Goal: Information Seeking & Learning: Learn about a topic

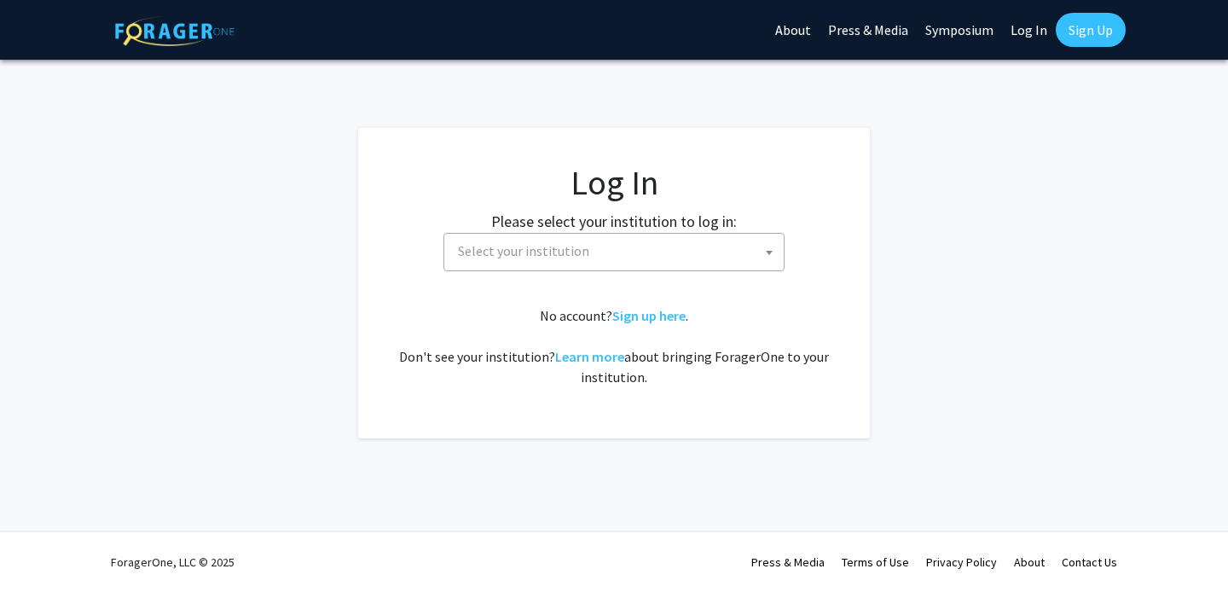
select select
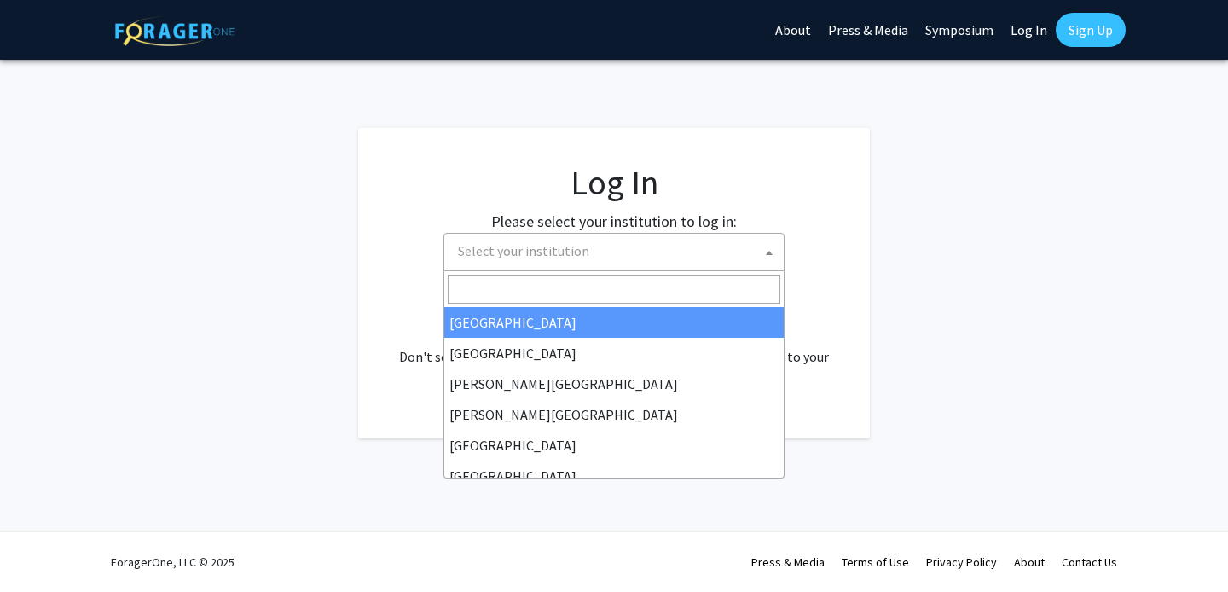
click at [602, 257] on span "Select your institution" at bounding box center [617, 251] width 333 height 35
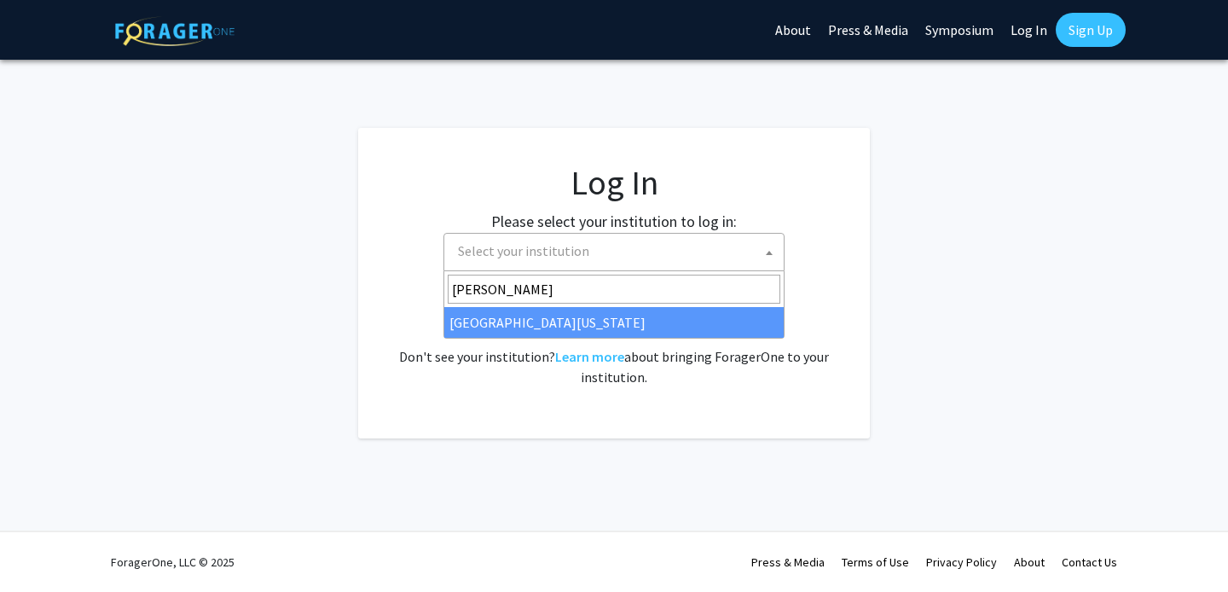
type input "[PERSON_NAME]"
select select "31"
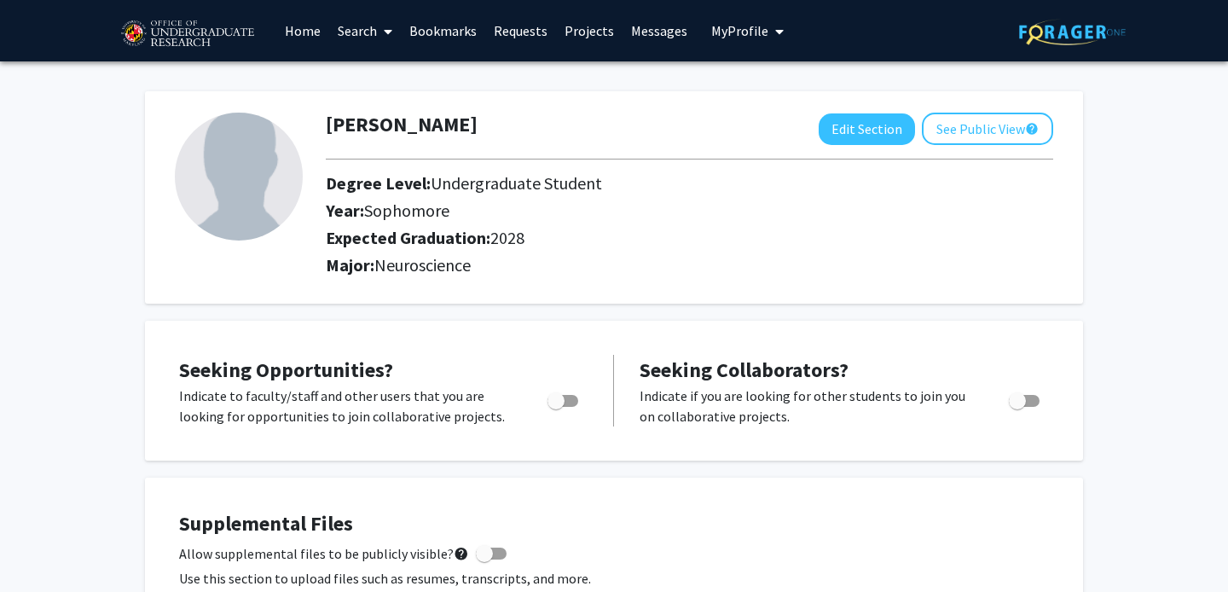
click at [564, 404] on span "Toggle" at bounding box center [562, 401] width 31 height 12
click at [556, 407] on input "Are you actively seeking opportunities?" at bounding box center [555, 407] width 1 height 1
checkbox input "true"
click at [516, 30] on link "Requests" at bounding box center [520, 31] width 71 height 60
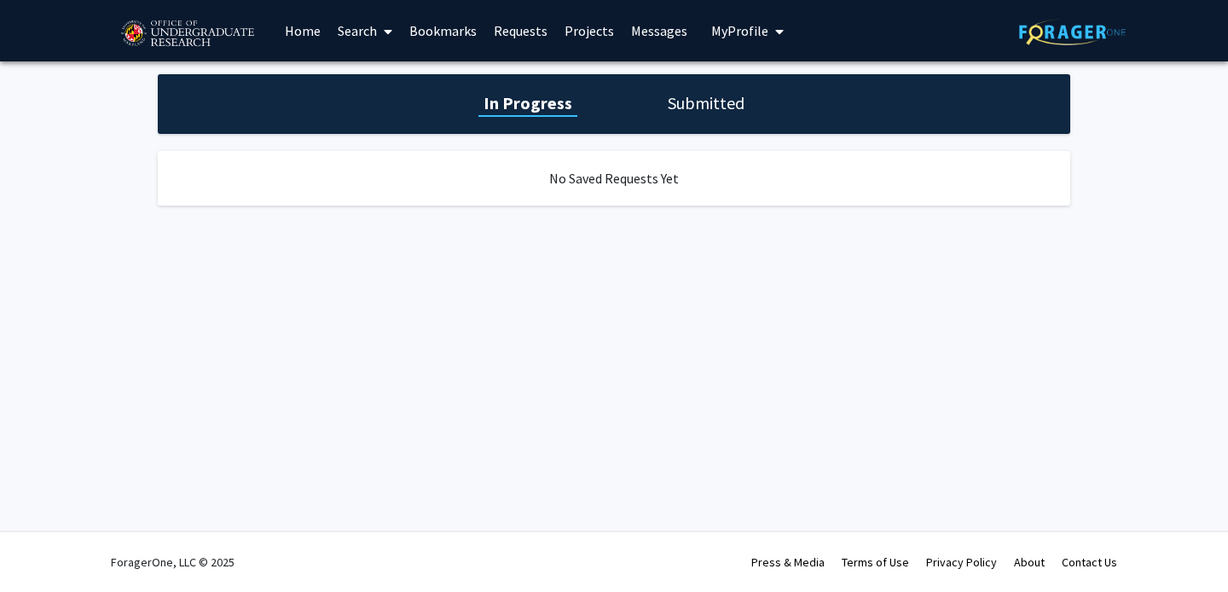
click at [584, 28] on link "Projects" at bounding box center [589, 31] width 67 height 60
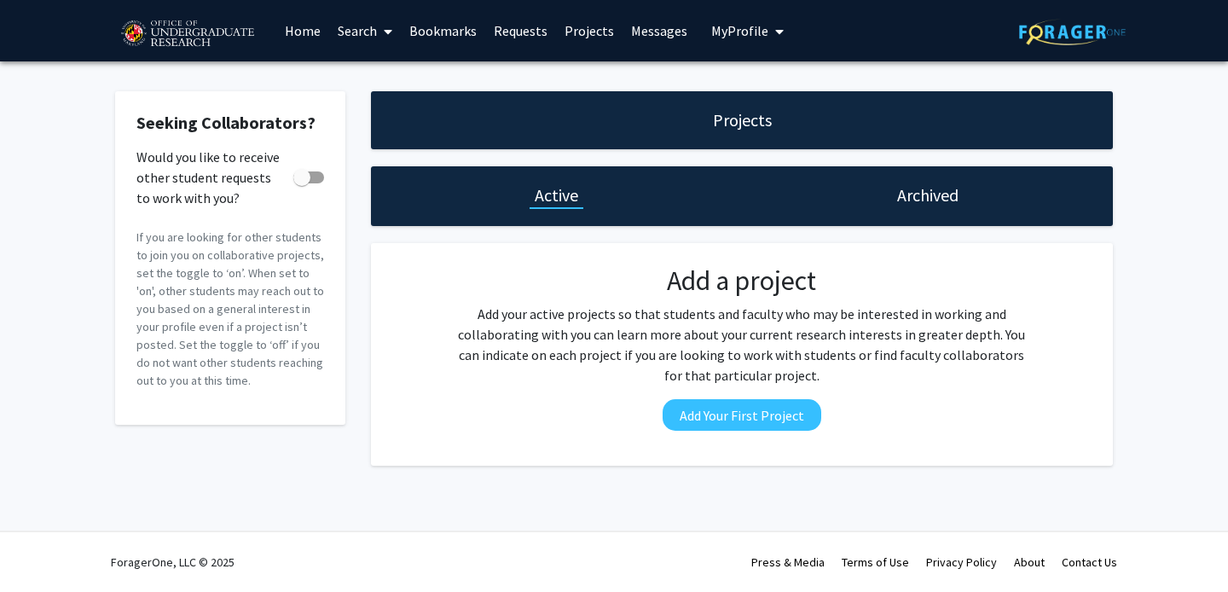
click at [300, 38] on link "Home" at bounding box center [302, 31] width 53 height 60
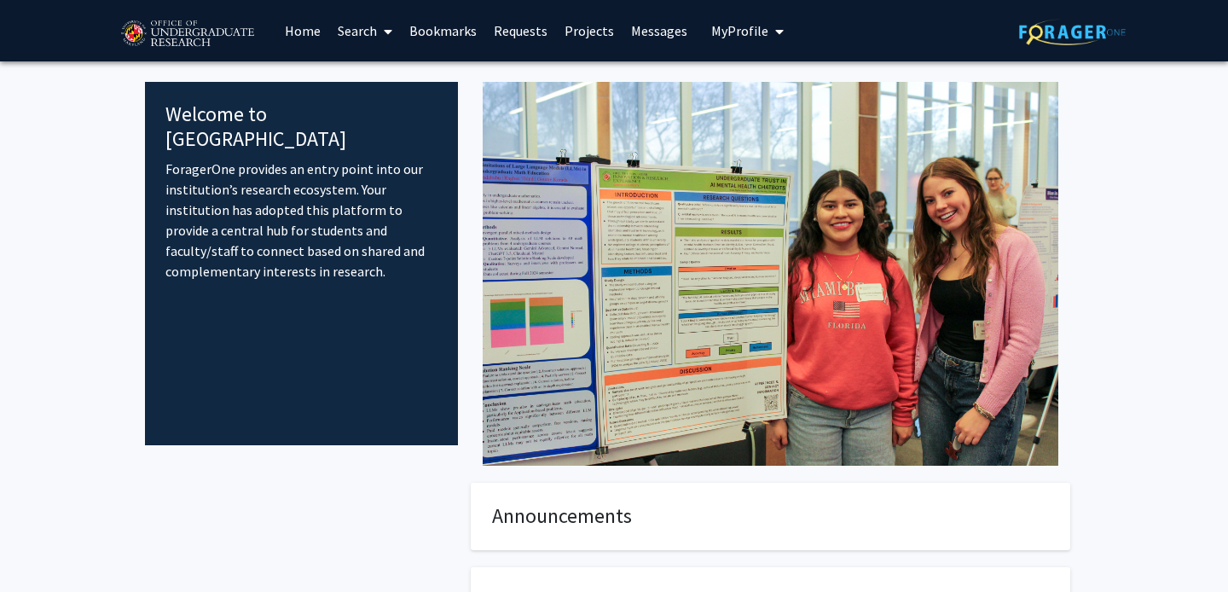
click at [355, 36] on link "Search" at bounding box center [365, 31] width 72 height 60
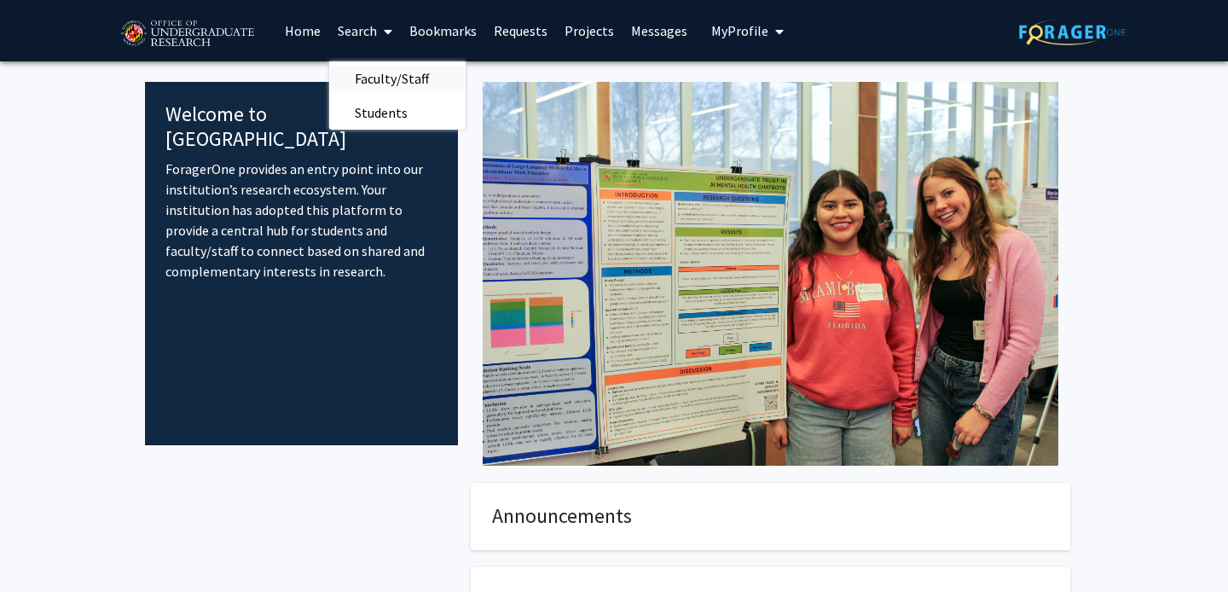
click at [382, 80] on span "Faculty/Staff" at bounding box center [391, 78] width 125 height 34
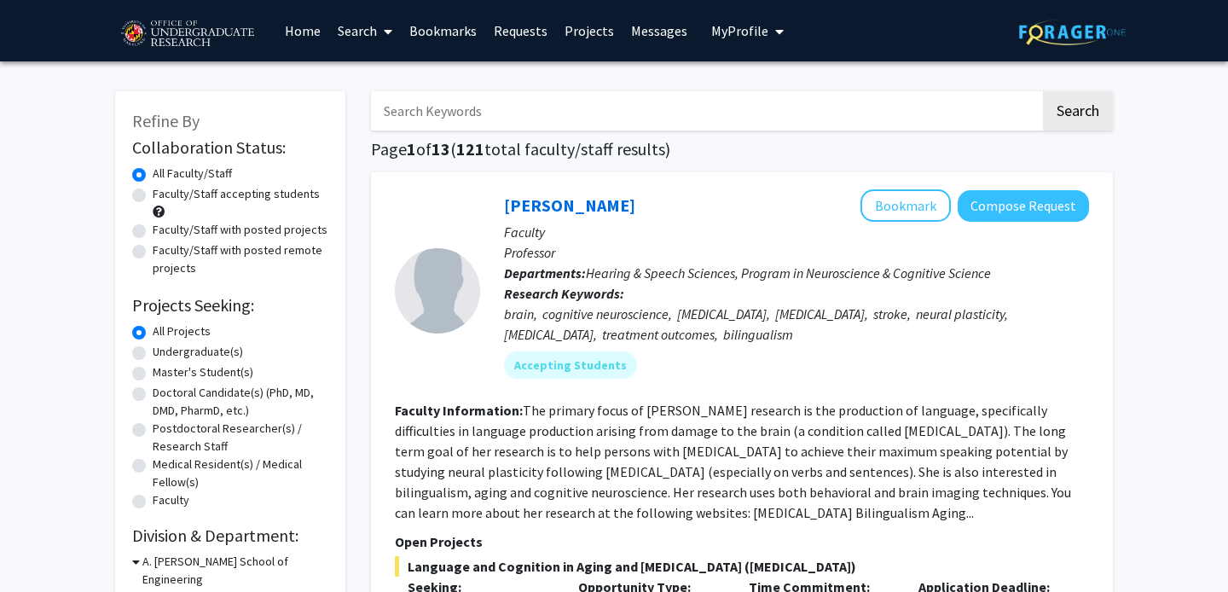
click at [153, 351] on label "Undergraduate(s)" at bounding box center [198, 352] width 90 height 18
click at [153, 351] on input "Undergraduate(s)" at bounding box center [158, 348] width 11 height 11
radio input "true"
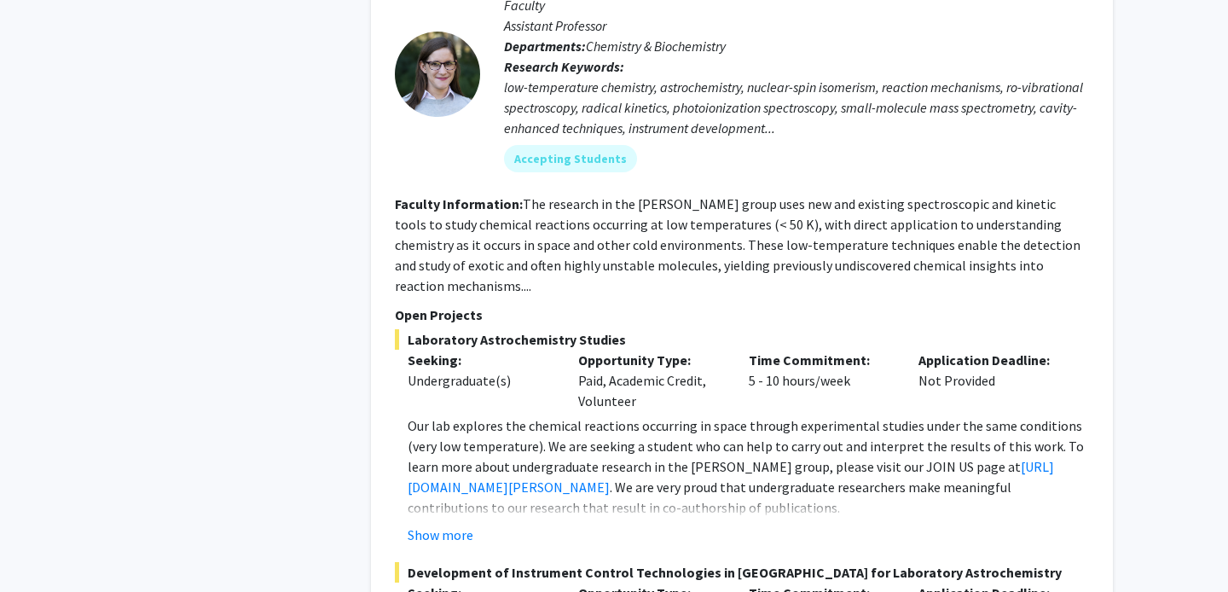
scroll to position [4875, 0]
click at [442, 484] on fg-project-list "Laboratory Astrochemistry Studies Seeking: Undergraduate(s) Opportunity Type: P…" at bounding box center [742, 552] width 694 height 448
click at [447, 523] on button "Show more" at bounding box center [441, 533] width 66 height 20
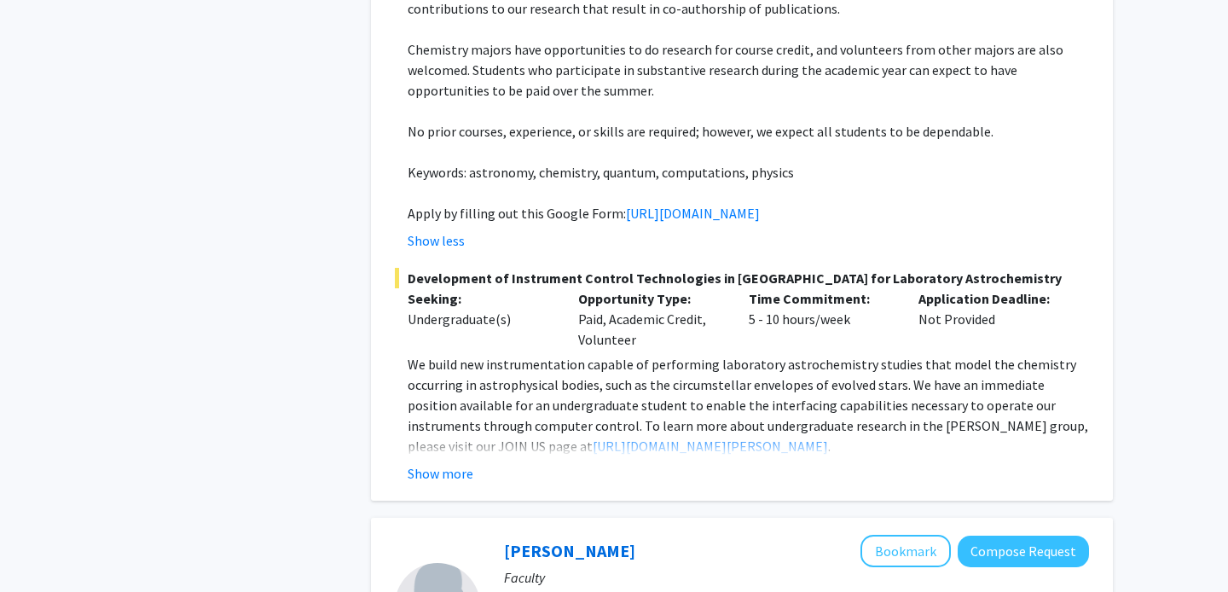
scroll to position [5407, 0]
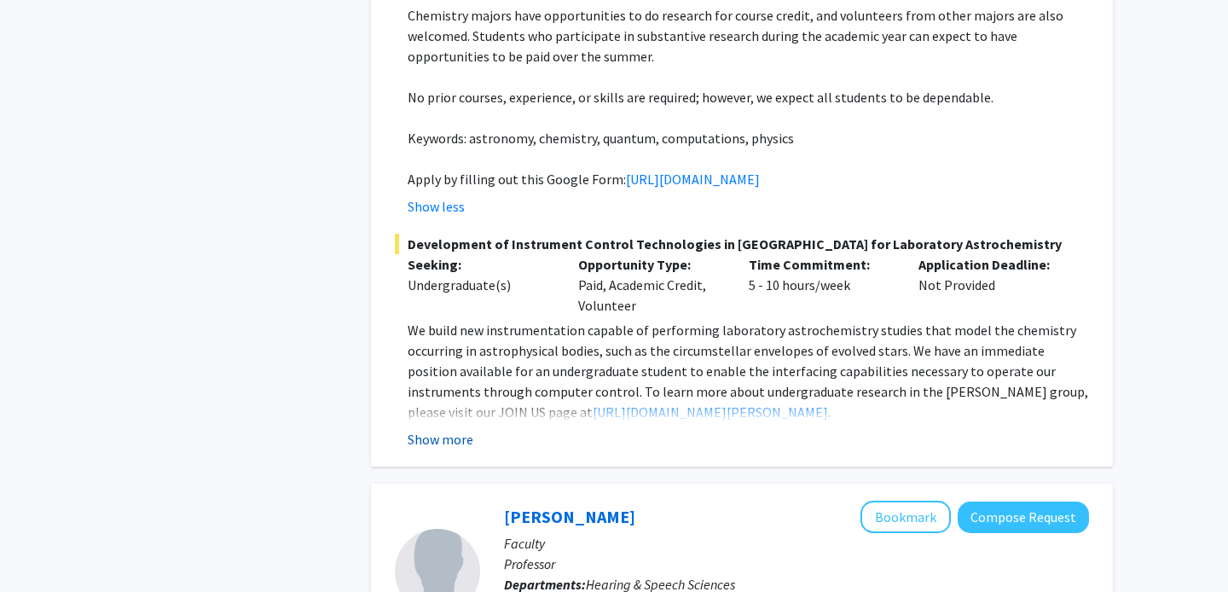
click at [452, 429] on button "Show more" at bounding box center [441, 439] width 66 height 20
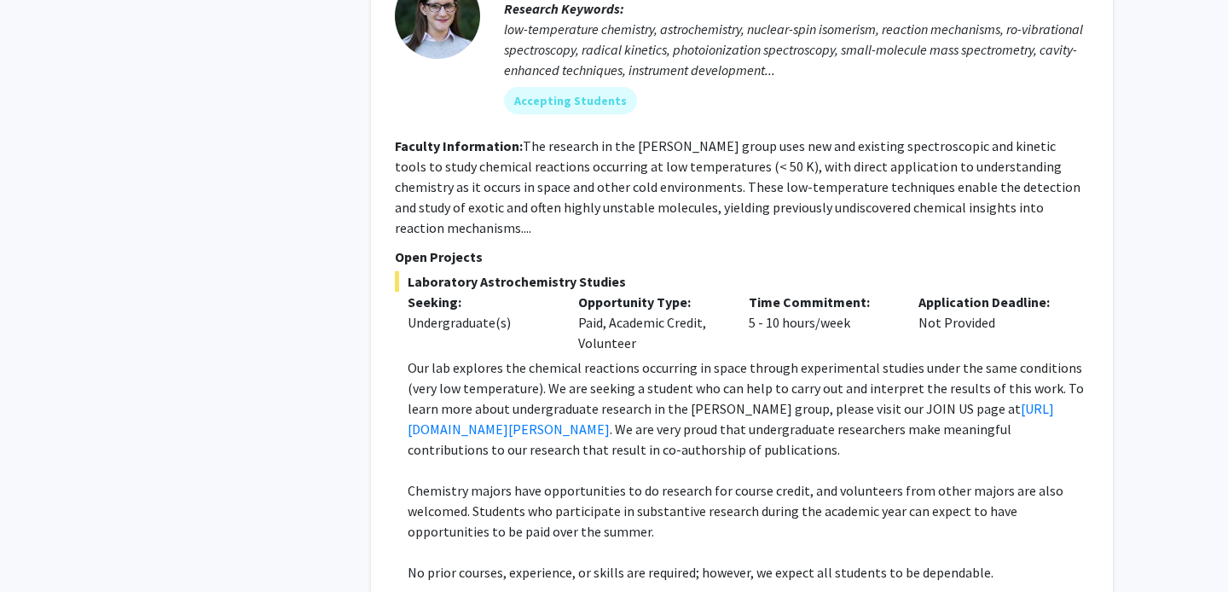
scroll to position [4935, 0]
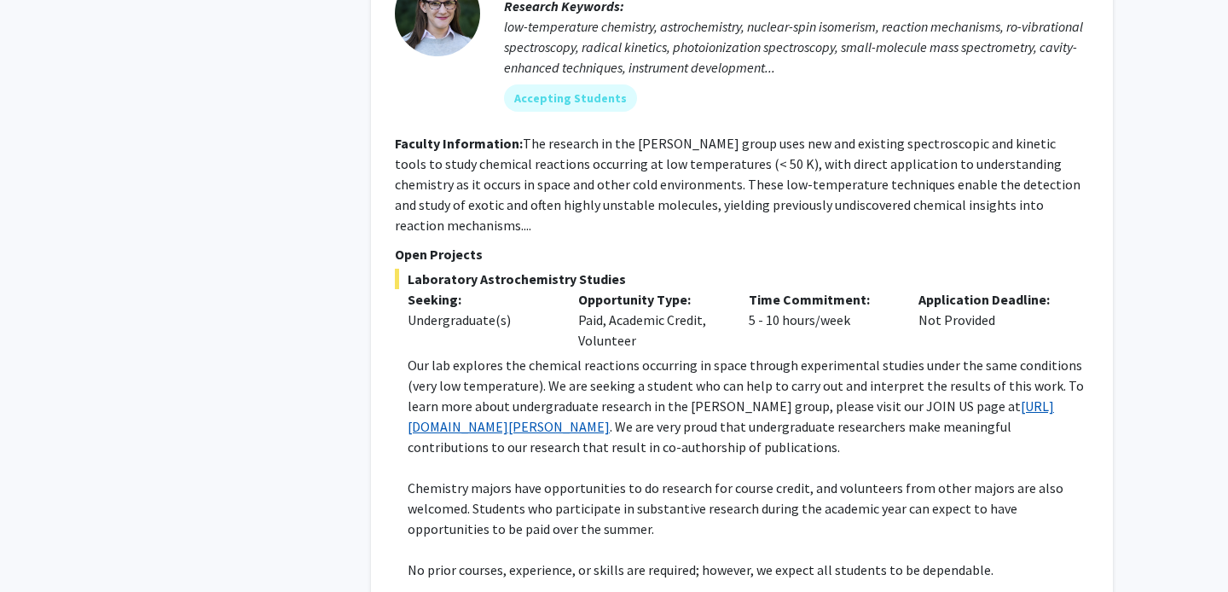
click at [522, 397] on link "https://blog.umd.edu/dodson/join-us/" at bounding box center [731, 416] width 646 height 38
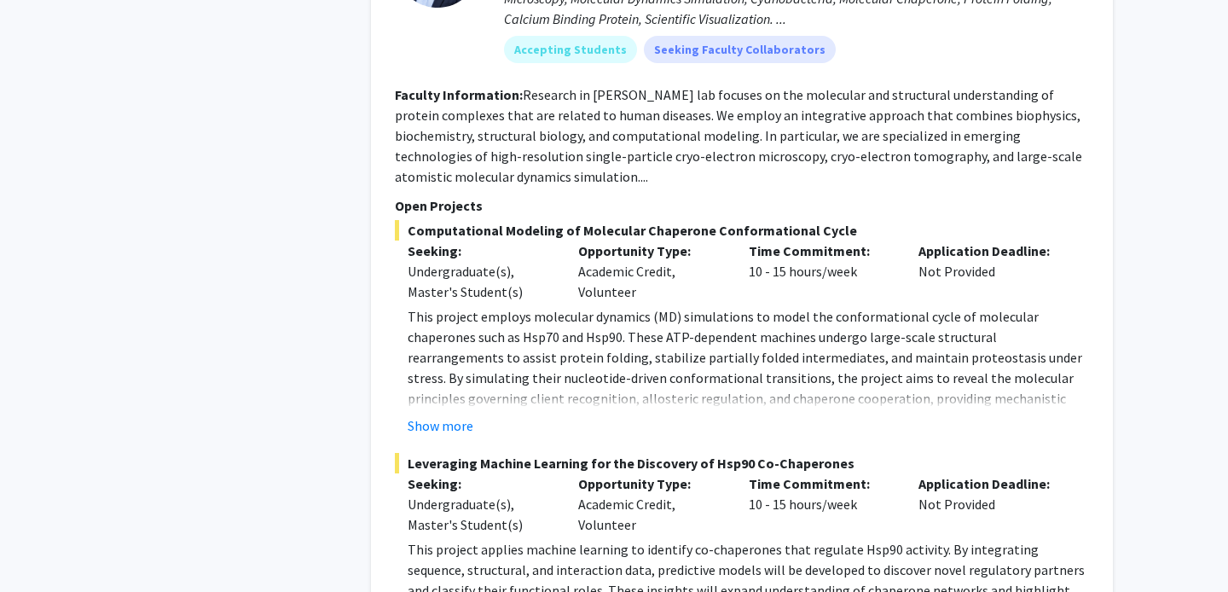
scroll to position [6950, 0]
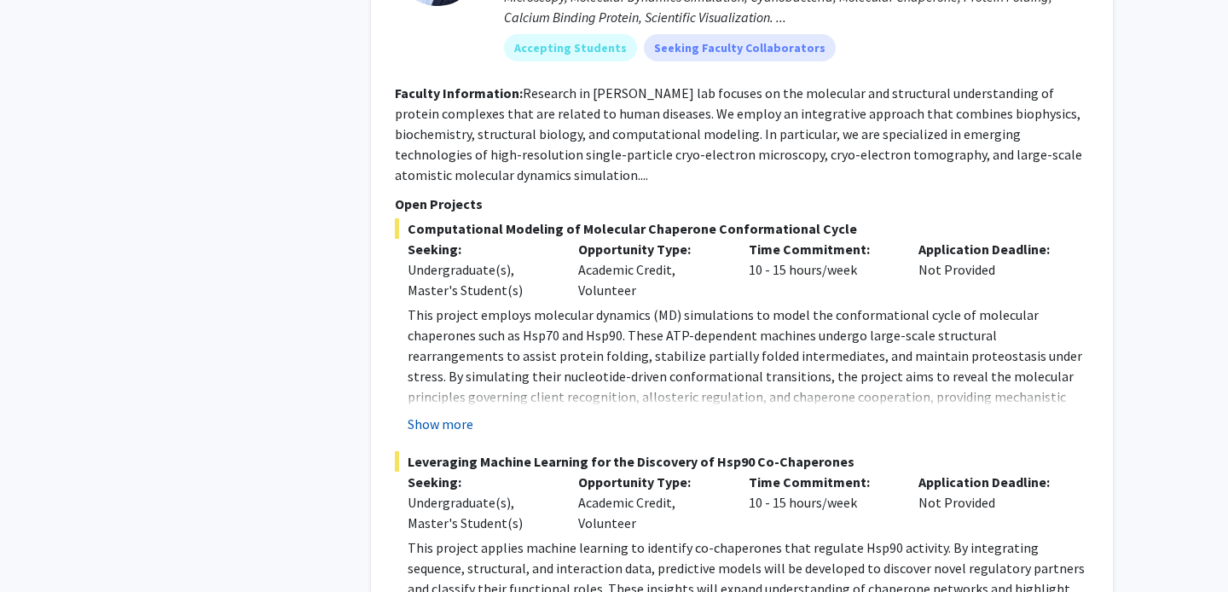
click at [446, 417] on button "Show more" at bounding box center [441, 424] width 66 height 20
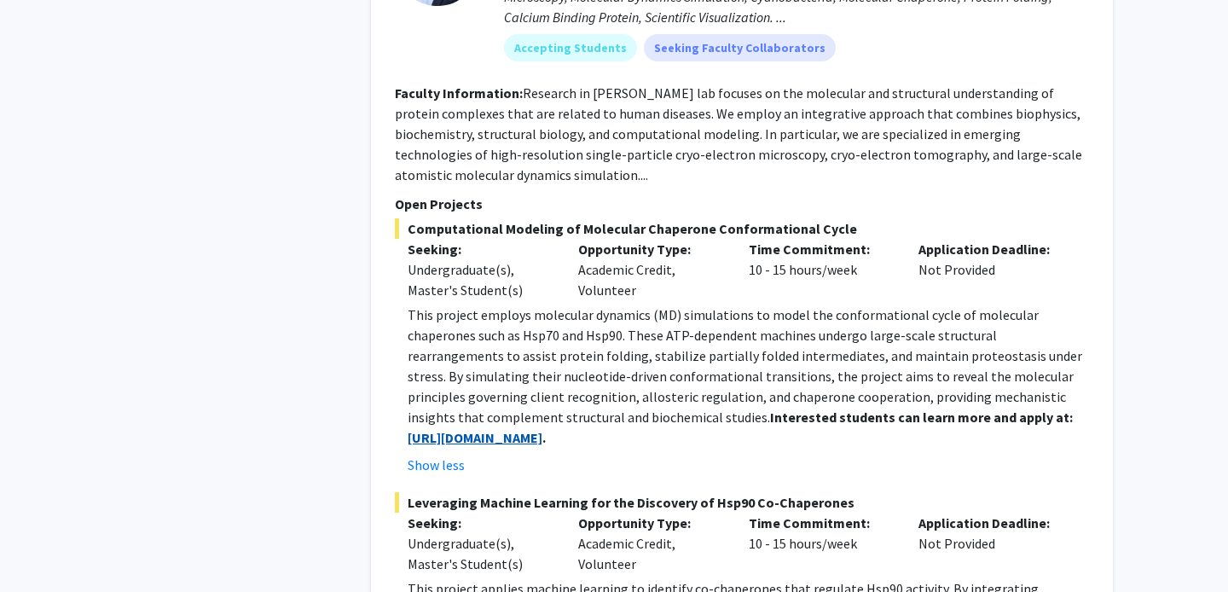
click at [483, 438] on strong "https://blog.umd.edu/liu/join/" at bounding box center [475, 437] width 135 height 17
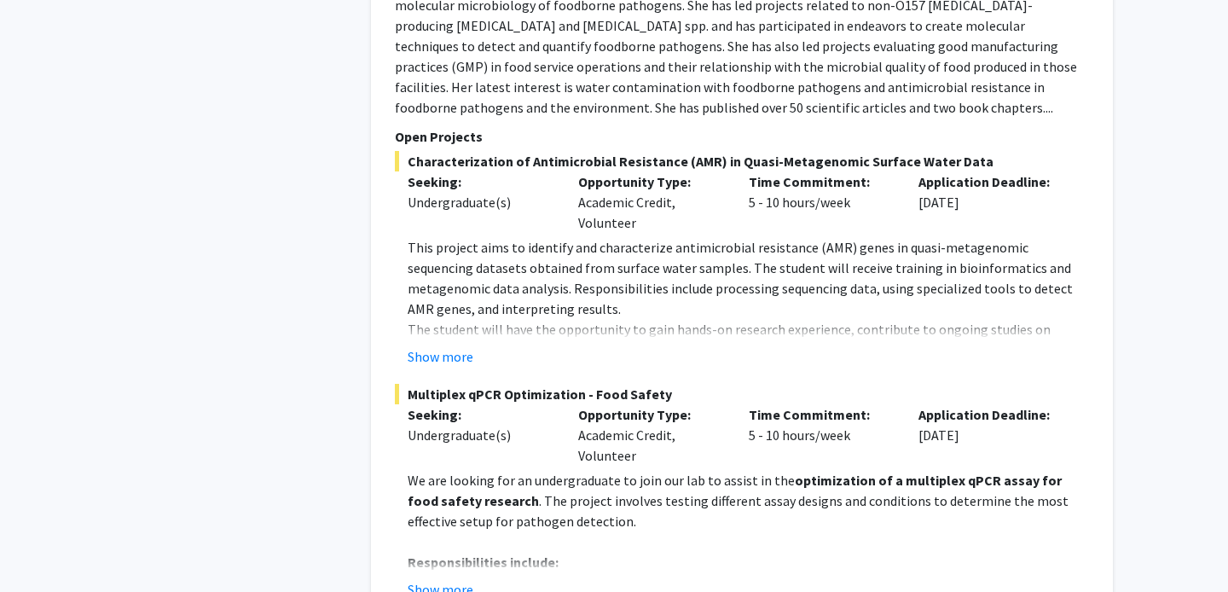
scroll to position [9086, 0]
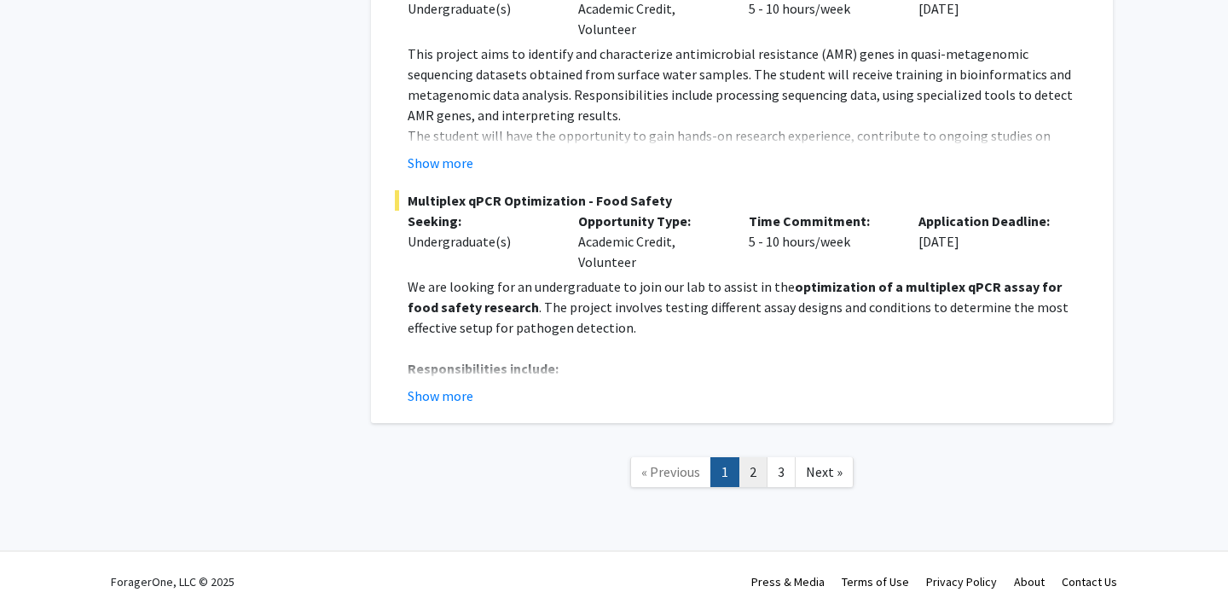
click at [748, 457] on link "2" at bounding box center [752, 472] width 29 height 30
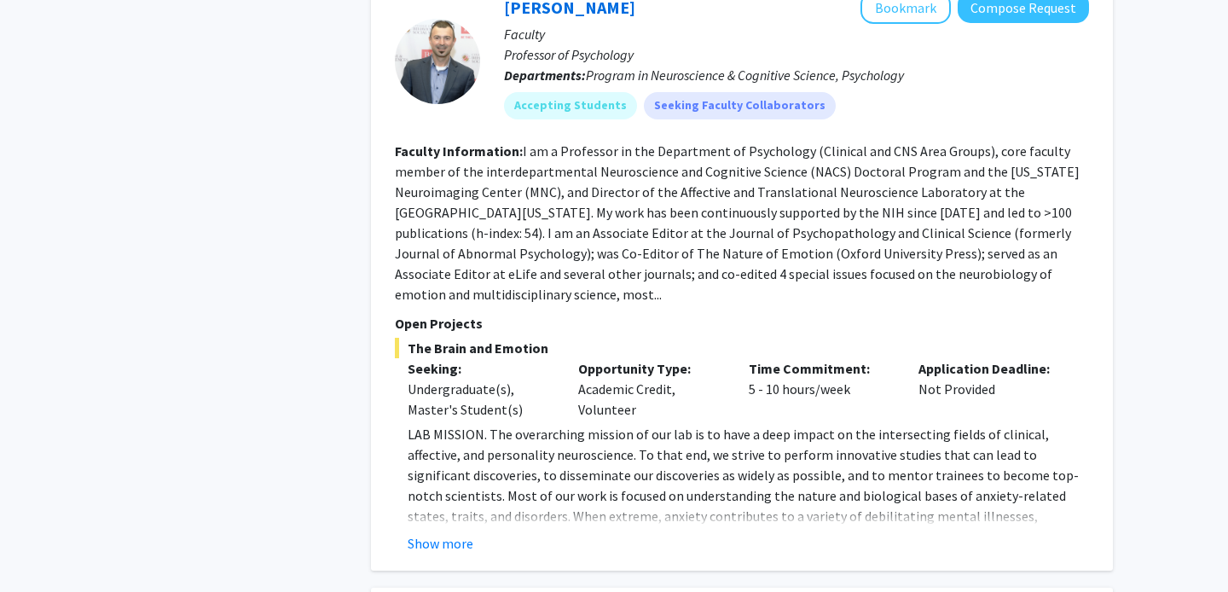
scroll to position [3560, 0]
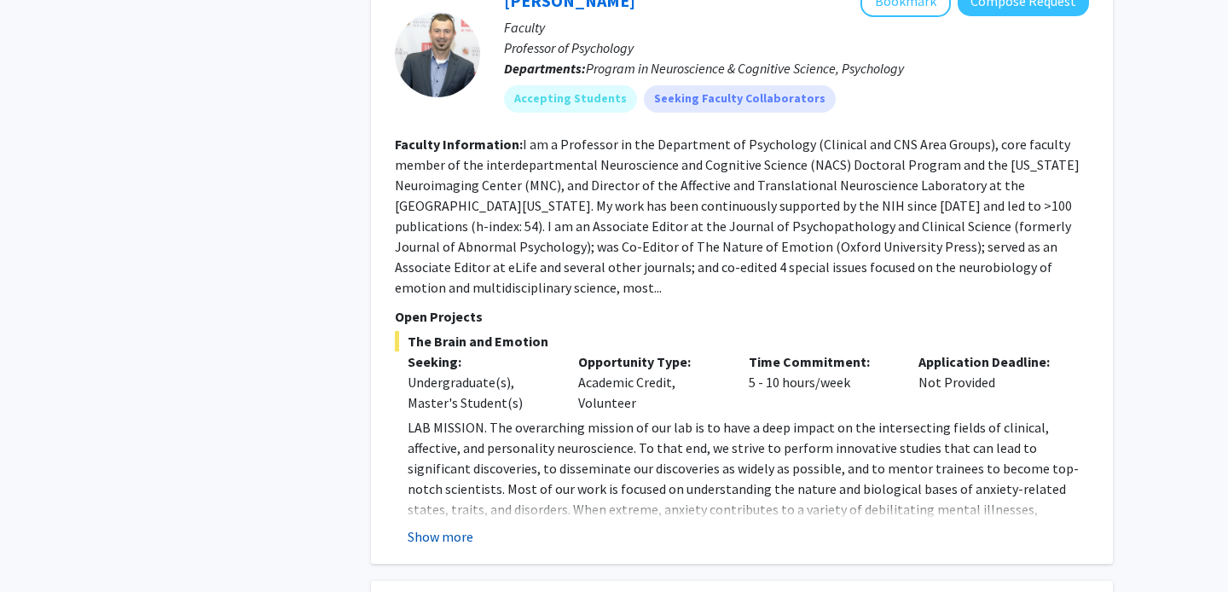
click at [438, 526] on button "Show more" at bounding box center [441, 536] width 66 height 20
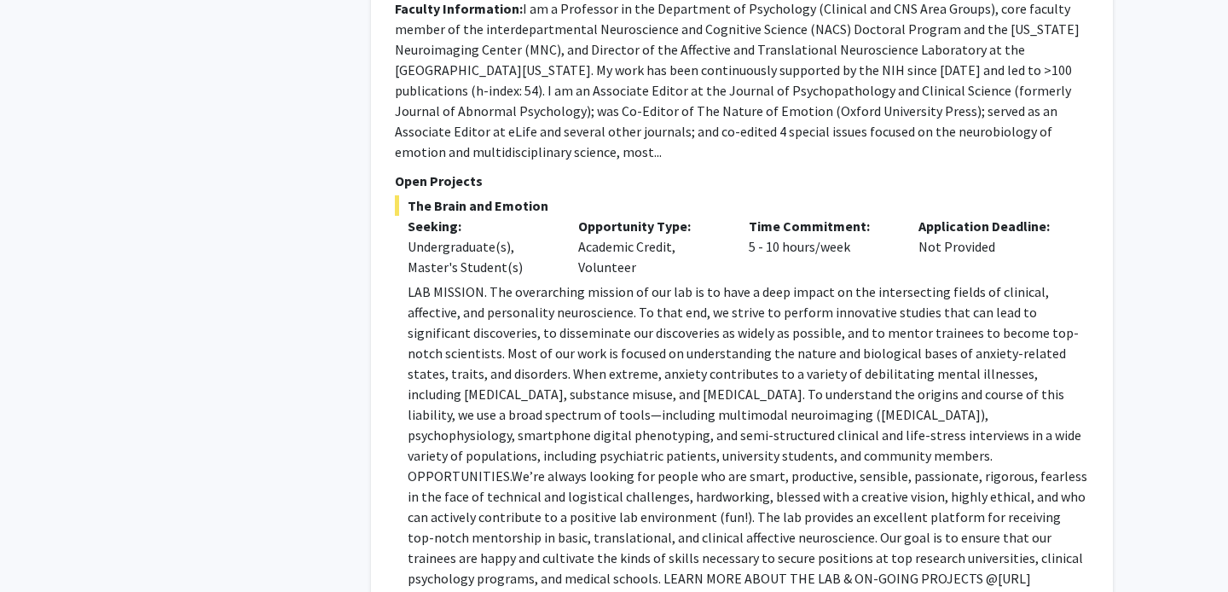
scroll to position [3699, 0]
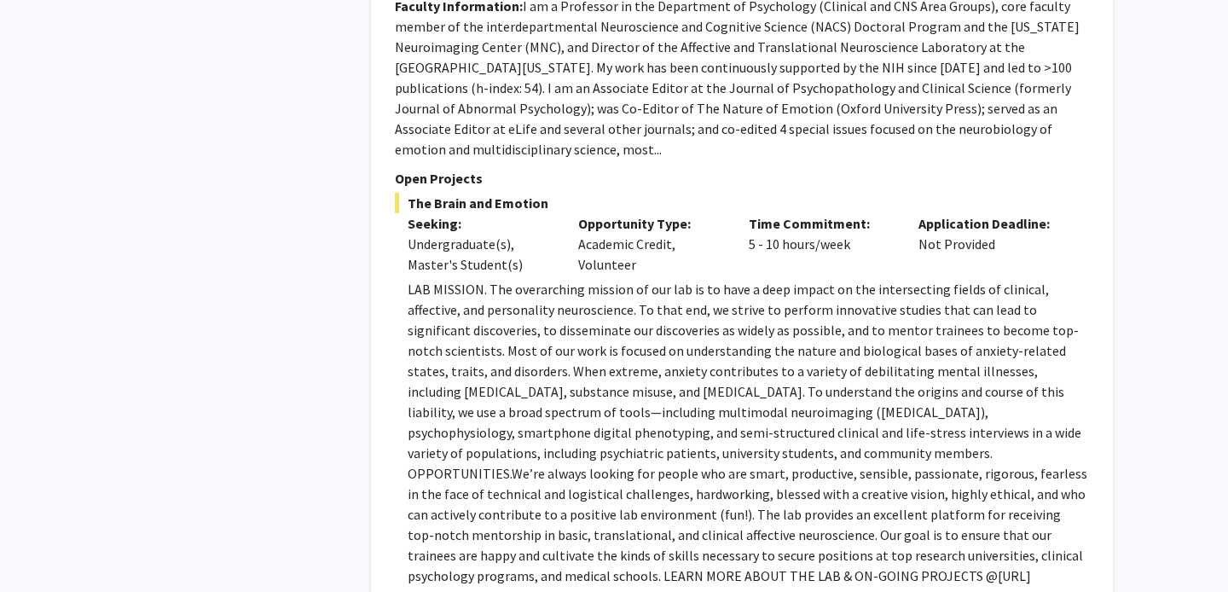
drag, startPoint x: 807, startPoint y: 515, endPoint x: 374, endPoint y: 215, distance: 526.9
click at [374, 214] on div "Alexander Shackman Bookmark Compose Request Faculty Professor of Psychology Dep…" at bounding box center [742, 239] width 742 height 821
copy p "LAB MISSION. The overarching mission of our lab is to have a deep impact on the…"
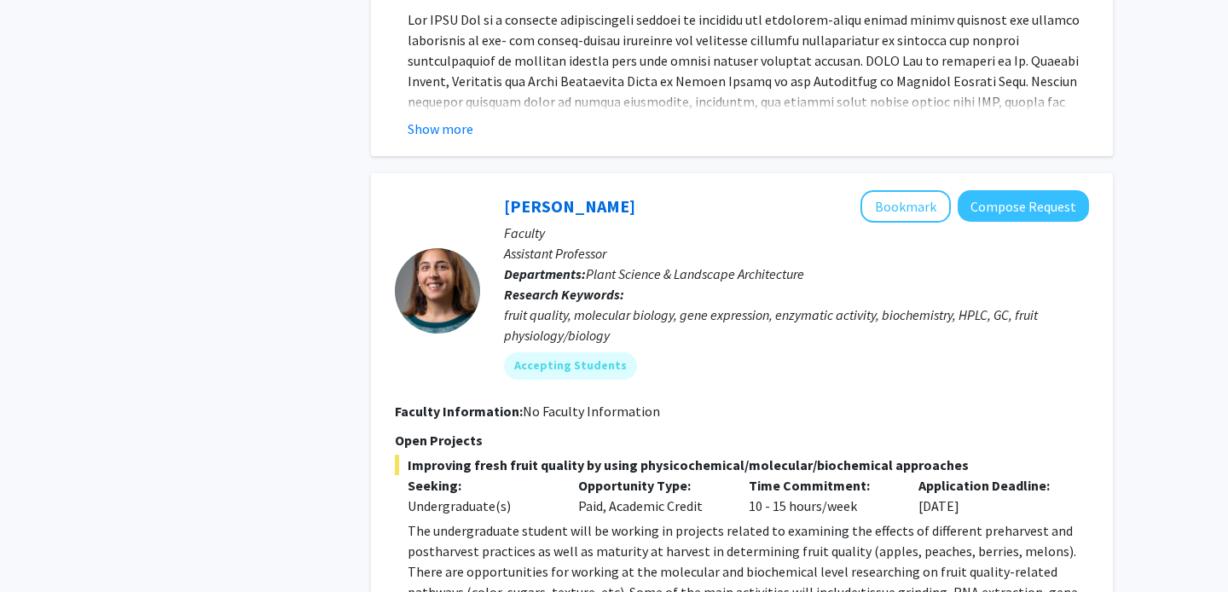
scroll to position [5488, 0]
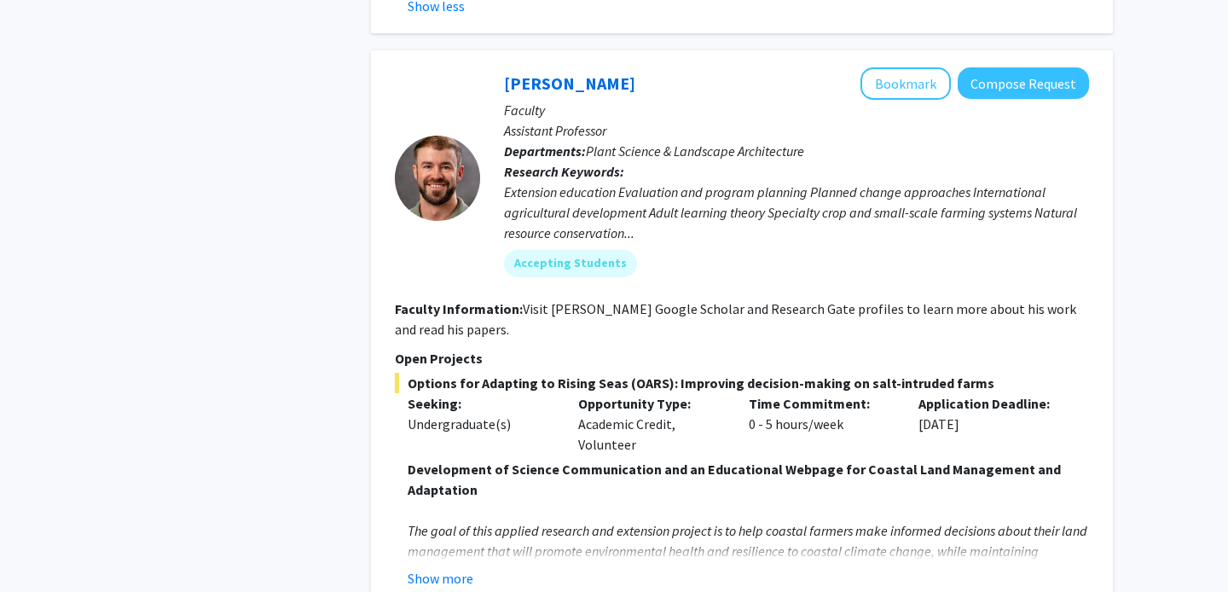
scroll to position [6405, 0]
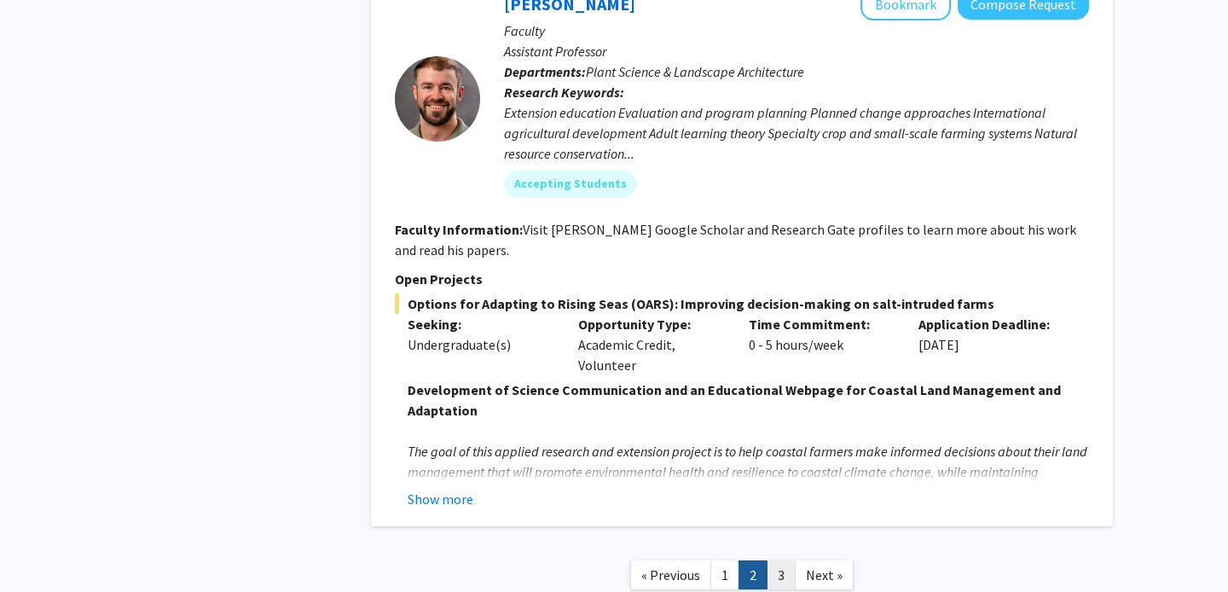
click at [776, 560] on link "3" at bounding box center [780, 575] width 29 height 30
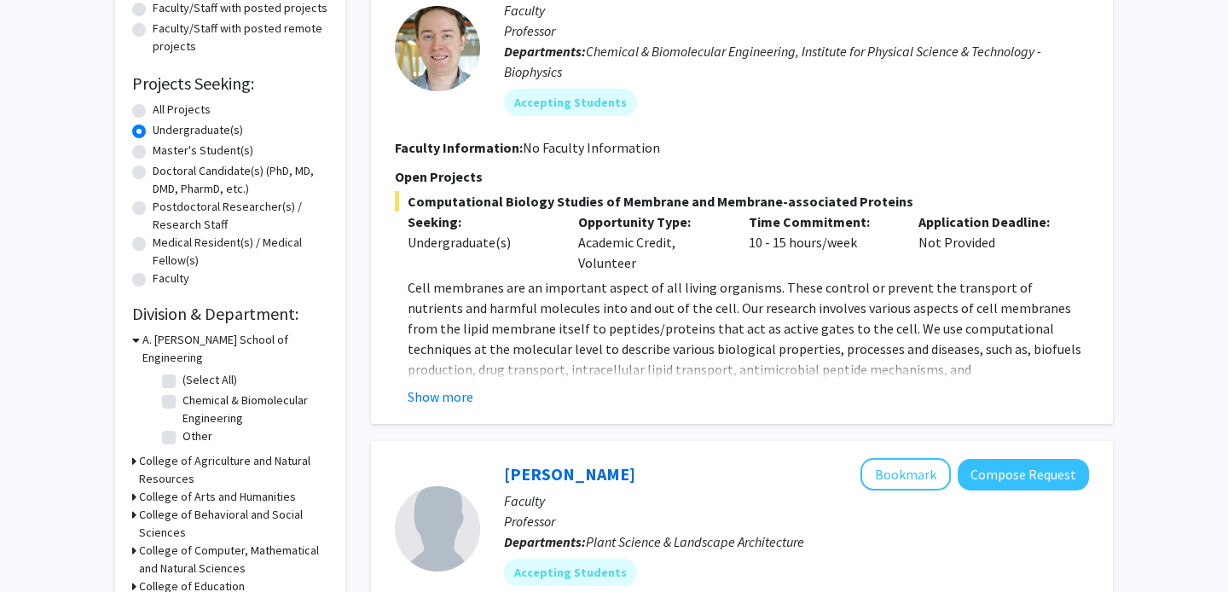
scroll to position [252, 0]
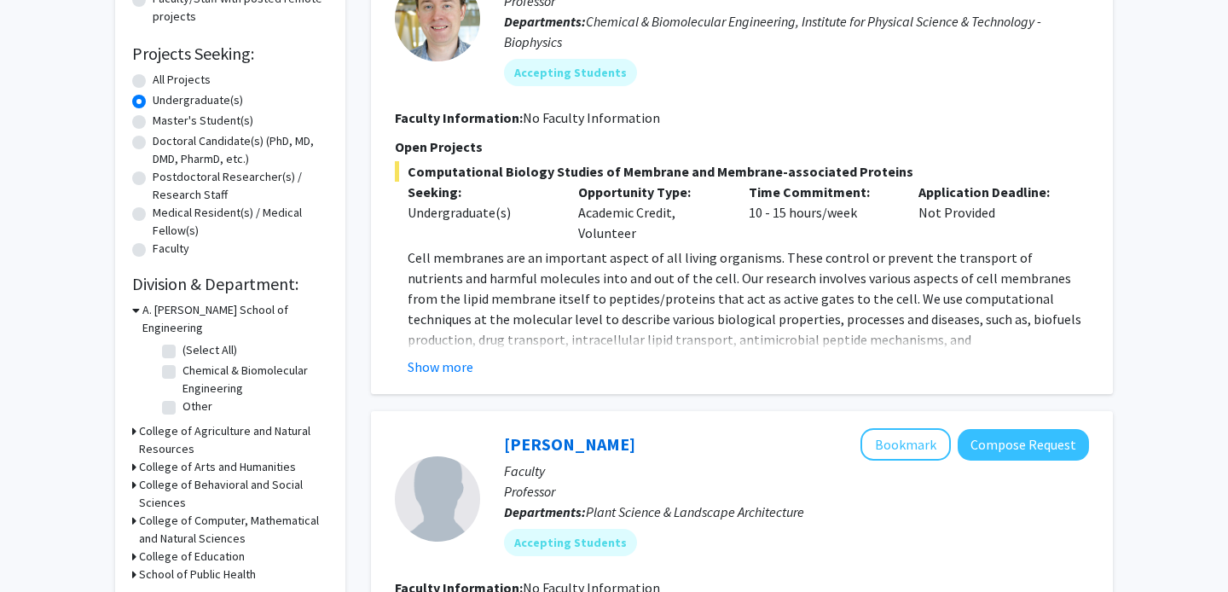
click at [474, 360] on div "Show more" at bounding box center [748, 366] width 681 height 20
click at [453, 360] on button "Show more" at bounding box center [441, 366] width 66 height 20
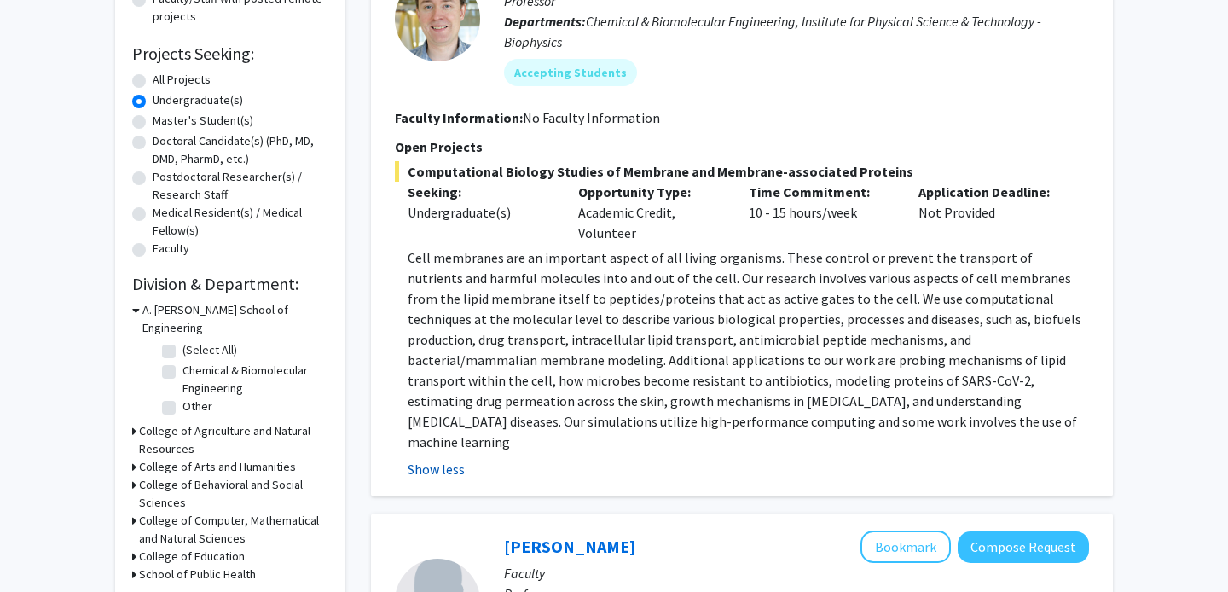
click at [440, 459] on button "Show less" at bounding box center [436, 469] width 57 height 20
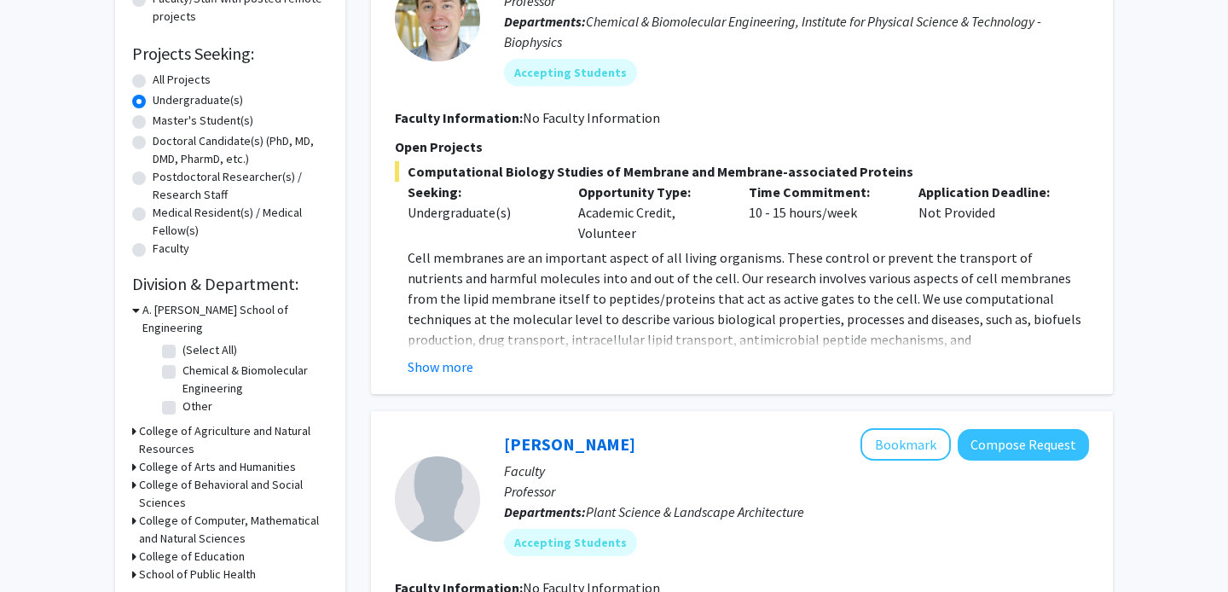
scroll to position [182, 0]
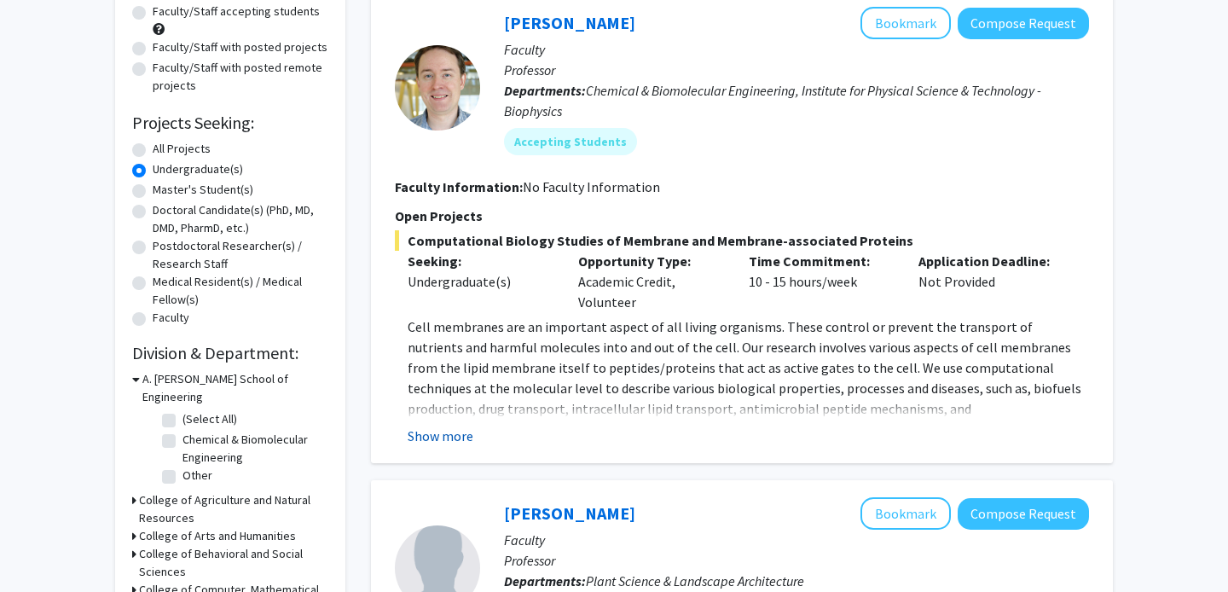
click at [460, 431] on button "Show more" at bounding box center [441, 435] width 66 height 20
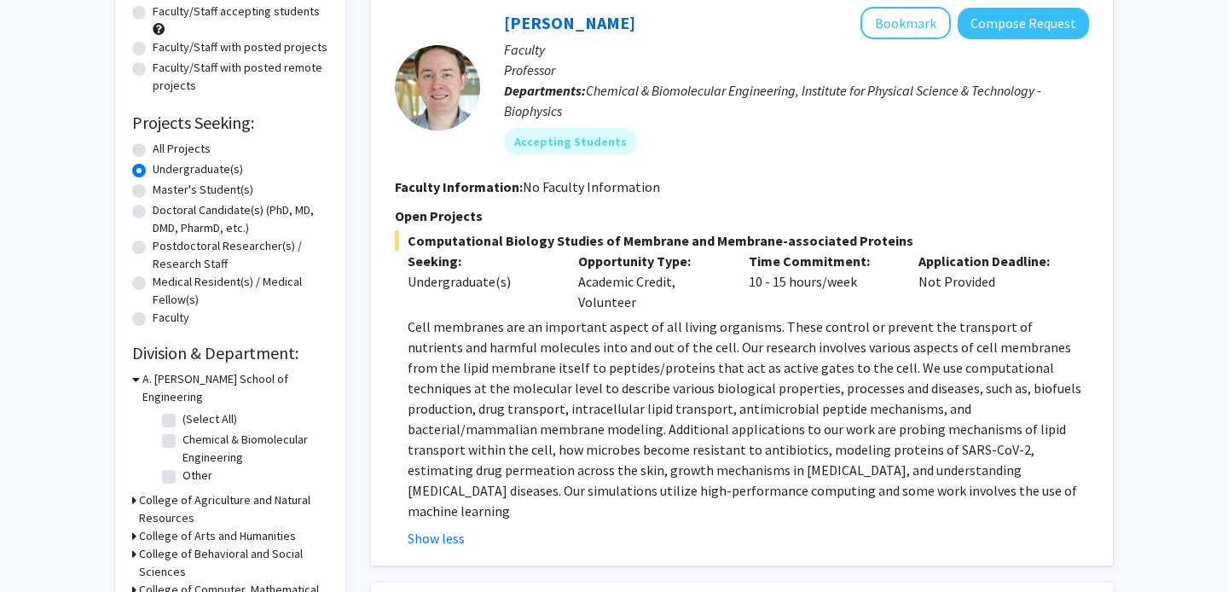
drag, startPoint x: 501, startPoint y: 15, endPoint x: 882, endPoint y: 489, distance: 607.0
click at [882, 489] on fg-search-faculty "Jeffery Klauda Bookmark Compose Request Faculty Professor Departments: Chemical…" at bounding box center [742, 277] width 694 height 541
click at [451, 528] on button "Show less" at bounding box center [436, 538] width 57 height 20
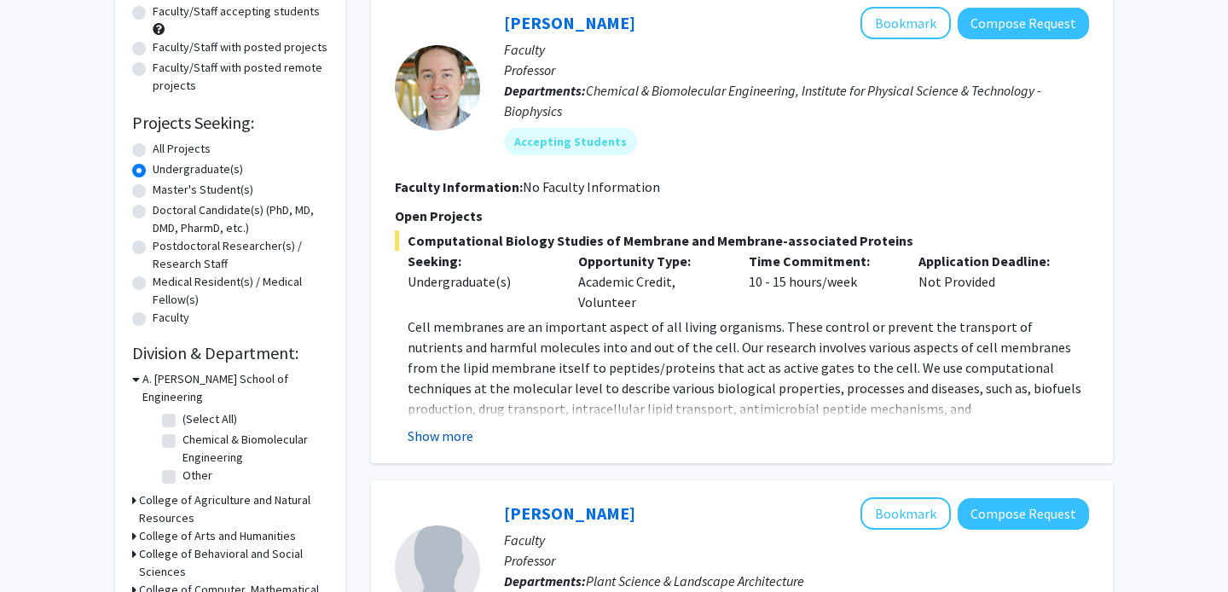
click at [467, 441] on button "Show more" at bounding box center [441, 435] width 66 height 20
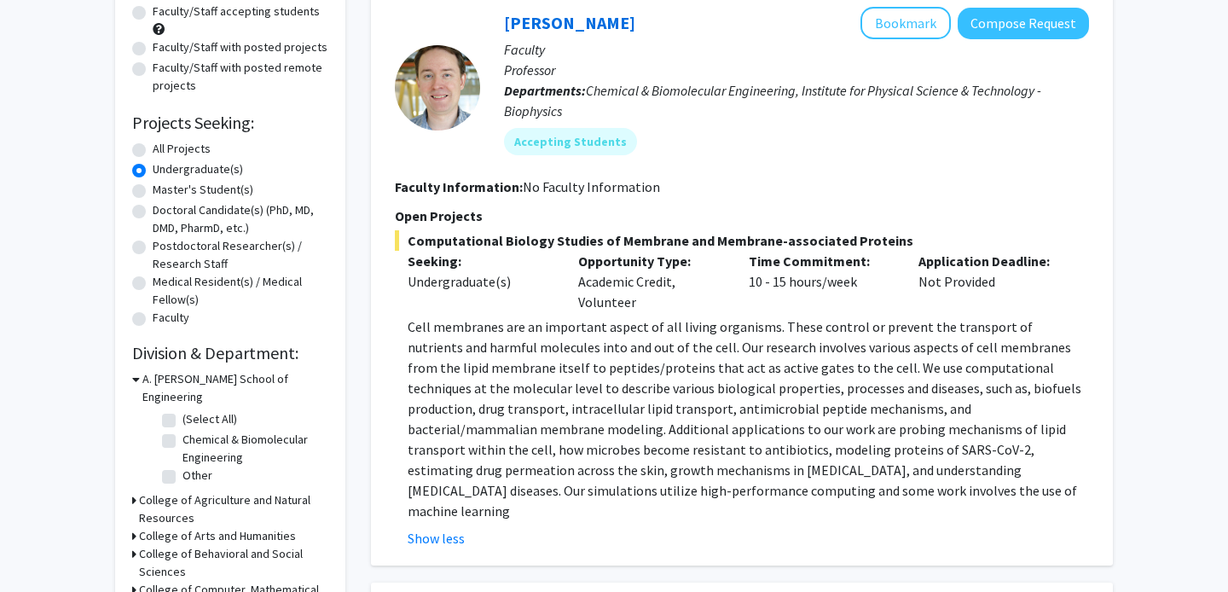
copy fg-search-faculty "Jeffery Klauda Bookmark Compose Request Faculty Professor Departments: Chemical…"
click at [661, 125] on div "Accepting Students" at bounding box center [796, 141] width 592 height 34
click at [694, 88] on span "Chemical & Biomolecular Engineering, Institute for Physical Science & Technolog…" at bounding box center [772, 101] width 537 height 38
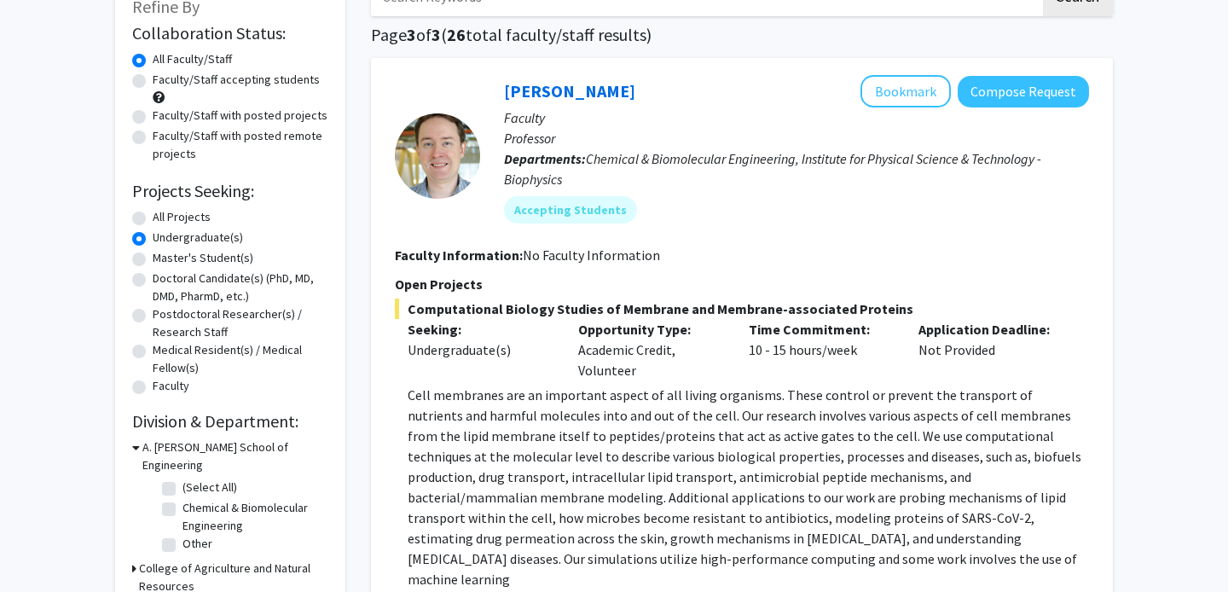
scroll to position [117, 0]
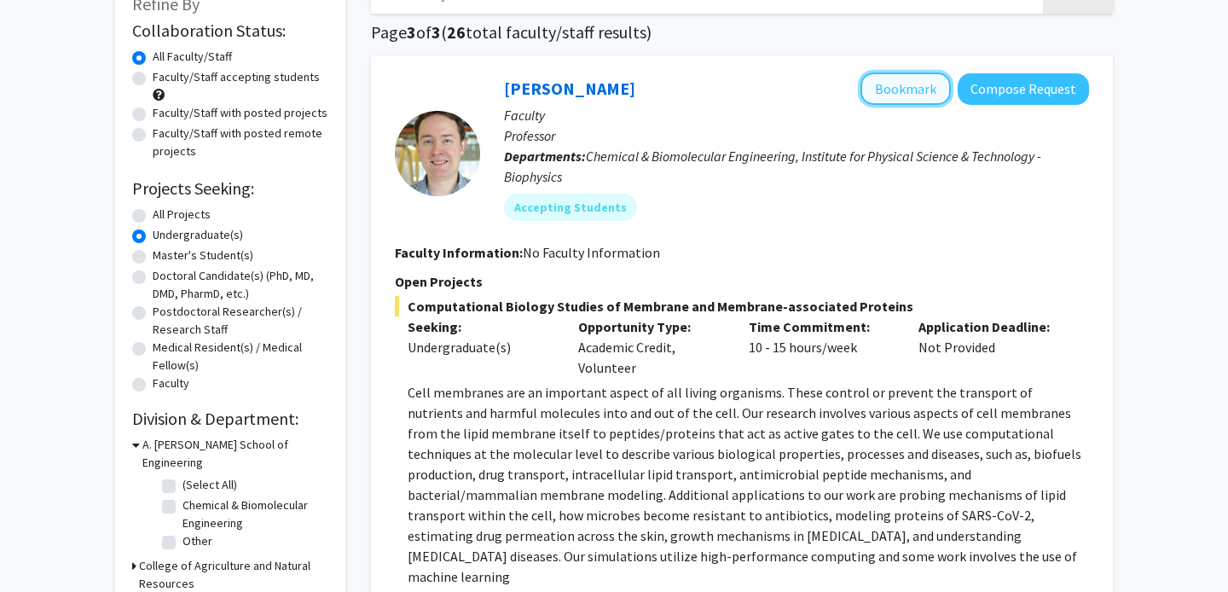
click at [931, 92] on button "Bookmark" at bounding box center [905, 88] width 90 height 32
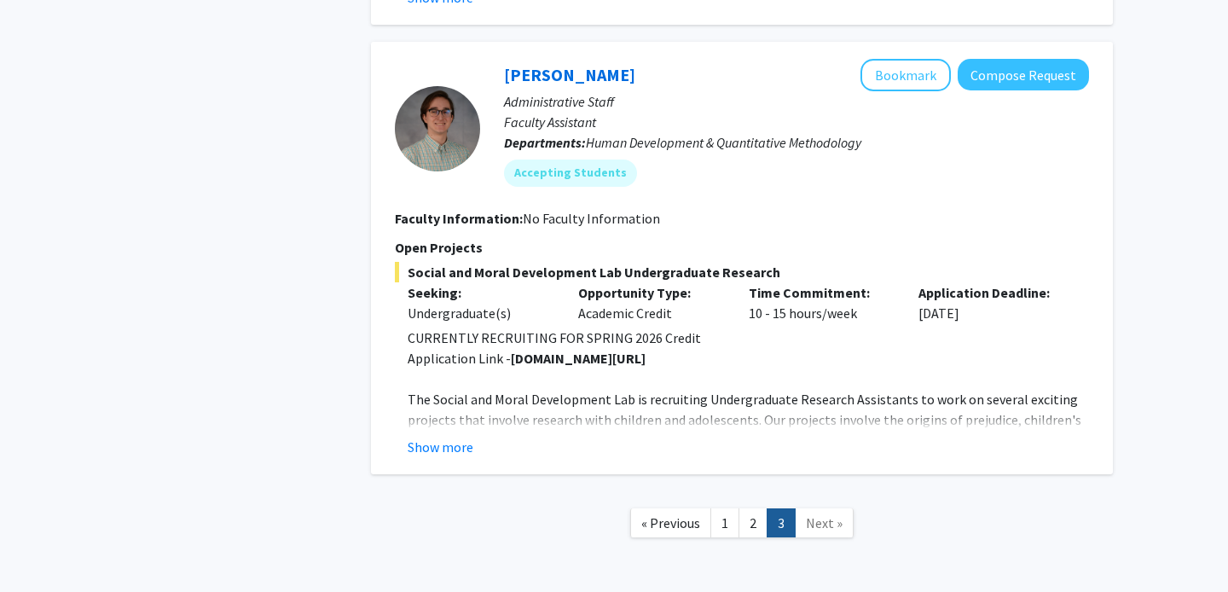
scroll to position [2752, 0]
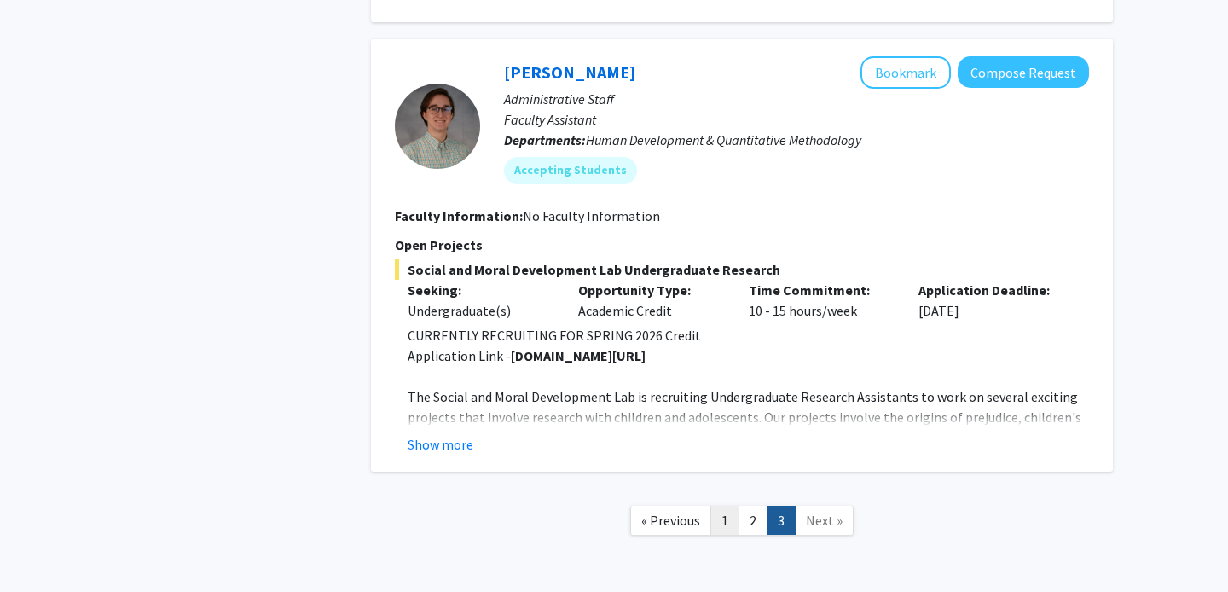
click at [726, 506] on link "1" at bounding box center [724, 521] width 29 height 30
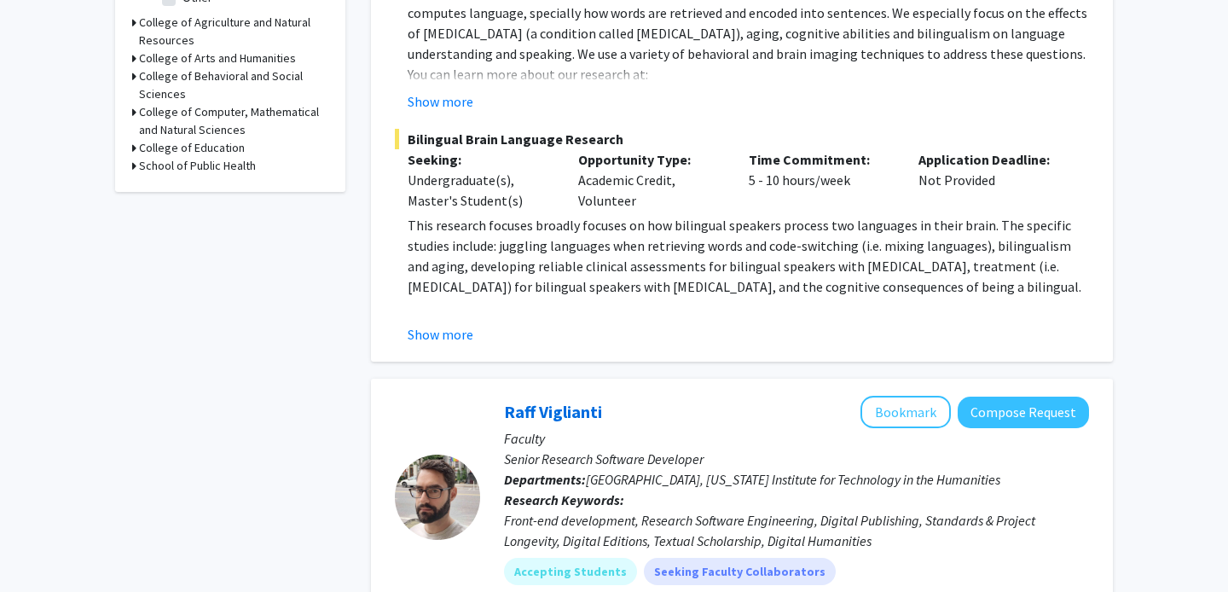
scroll to position [662, 0]
